Goal: Task Accomplishment & Management: Use online tool/utility

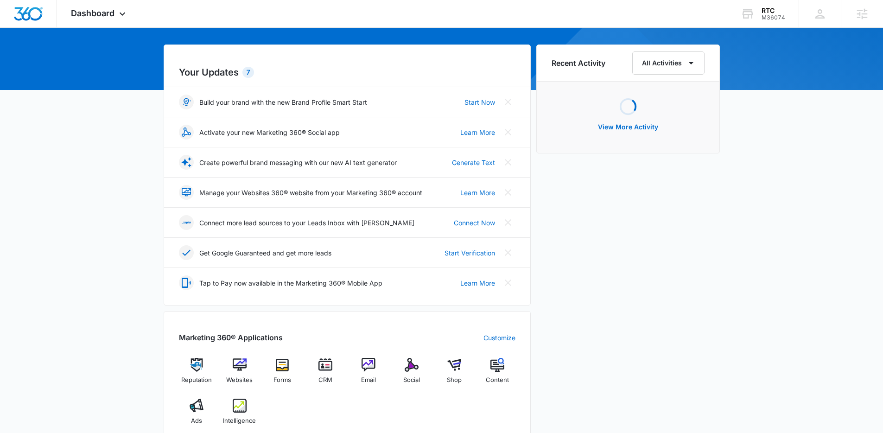
scroll to position [176, 0]
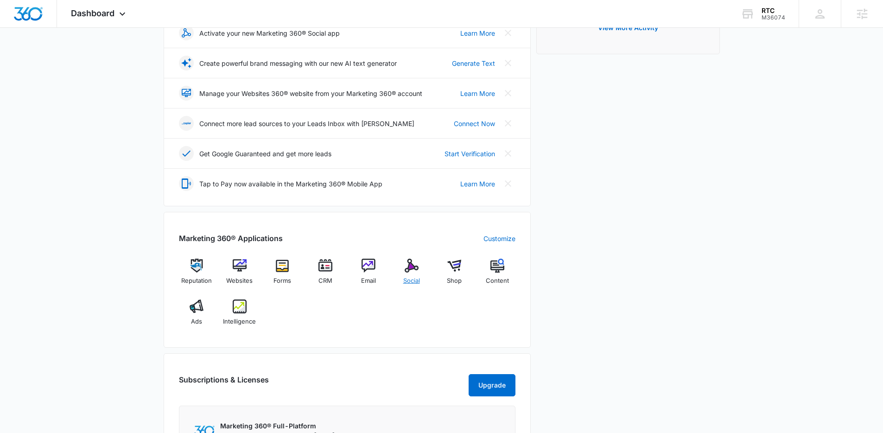
click at [413, 271] on img at bounding box center [412, 266] width 14 height 14
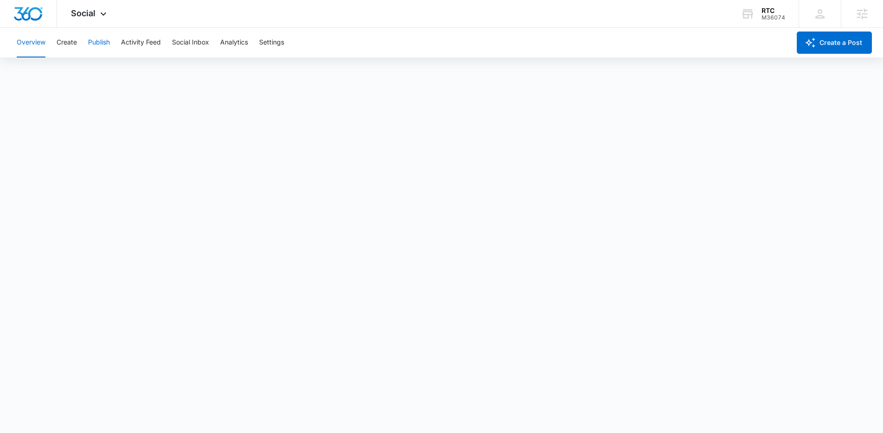
click at [90, 43] on button "Publish" at bounding box center [99, 43] width 22 height 30
click at [71, 39] on button "Create" at bounding box center [67, 43] width 20 height 30
click at [91, 72] on button "Approvals" at bounding box center [90, 71] width 31 height 26
